Goal: Navigation & Orientation: Find specific page/section

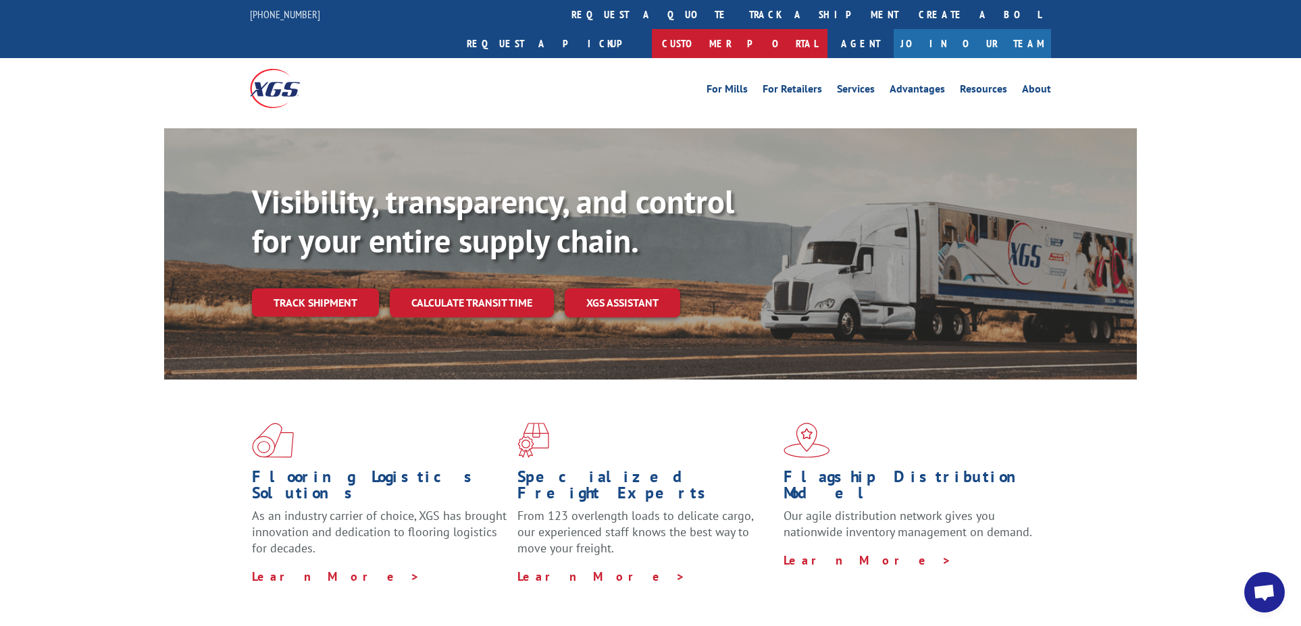
click at [828, 29] on link "Customer Portal" at bounding box center [740, 43] width 176 height 29
click at [1027, 84] on link "About" at bounding box center [1036, 91] width 29 height 15
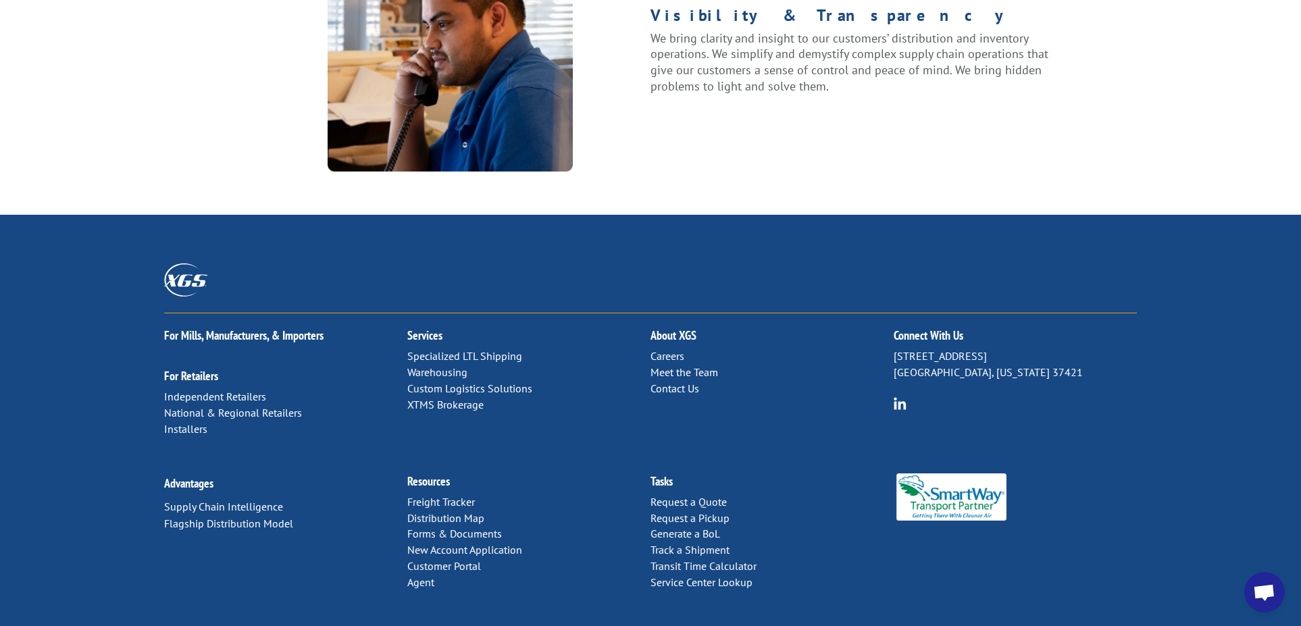
scroll to position [1729, 0]
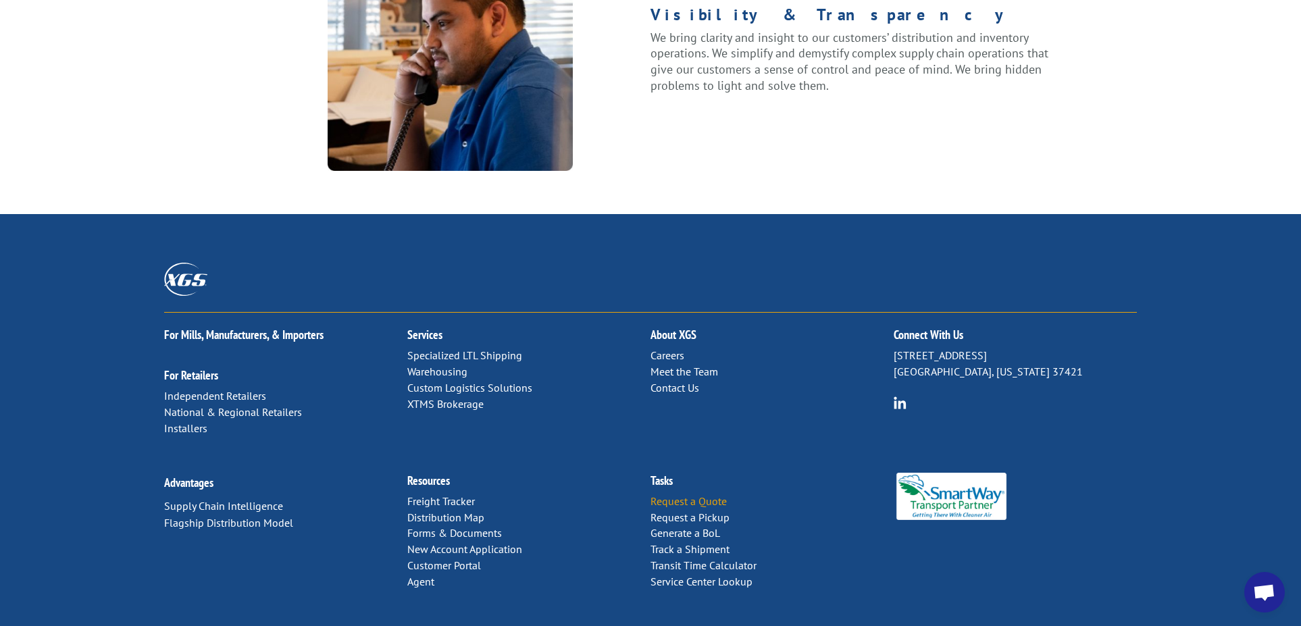
click at [681, 495] on link "Request a Quote" at bounding box center [689, 502] width 76 height 14
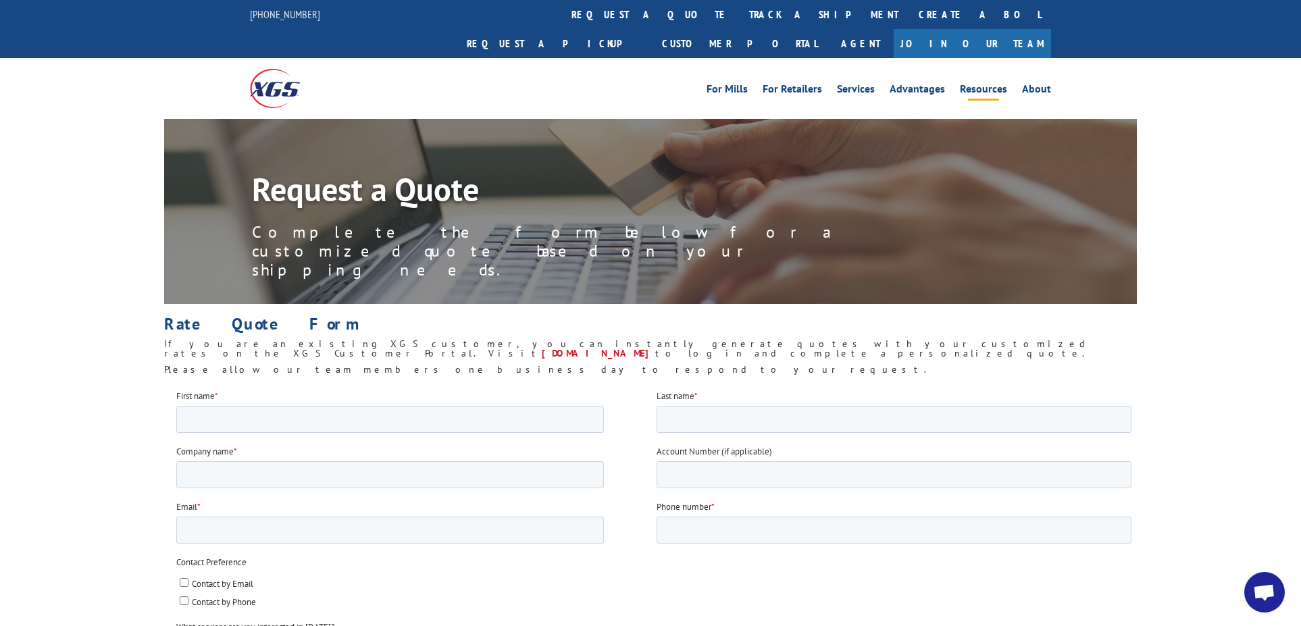
click at [967, 84] on link "Resources" at bounding box center [983, 91] width 47 height 15
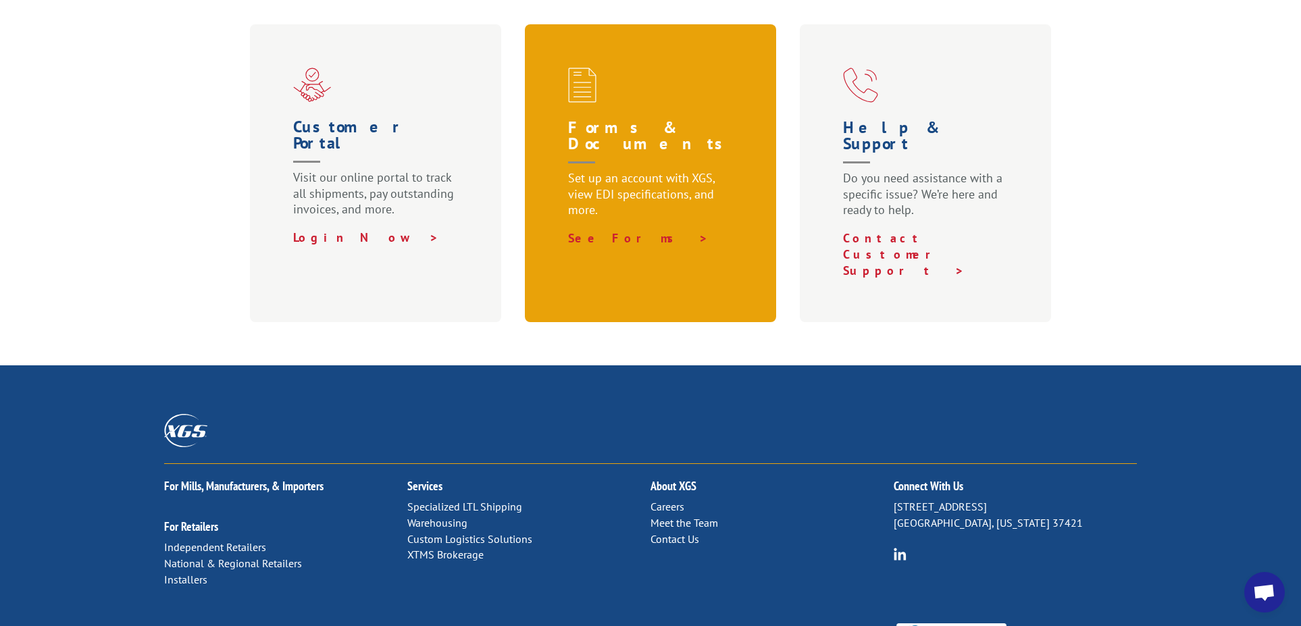
scroll to position [859, 0]
